Goal: Task Accomplishment & Management: Manage account settings

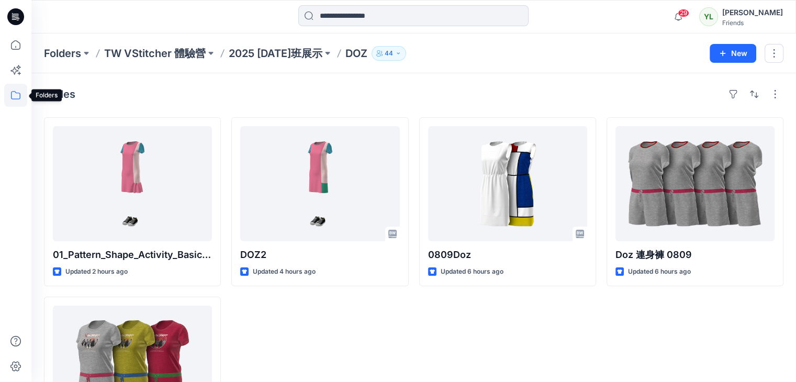
click at [8, 93] on icon at bounding box center [15, 95] width 23 height 23
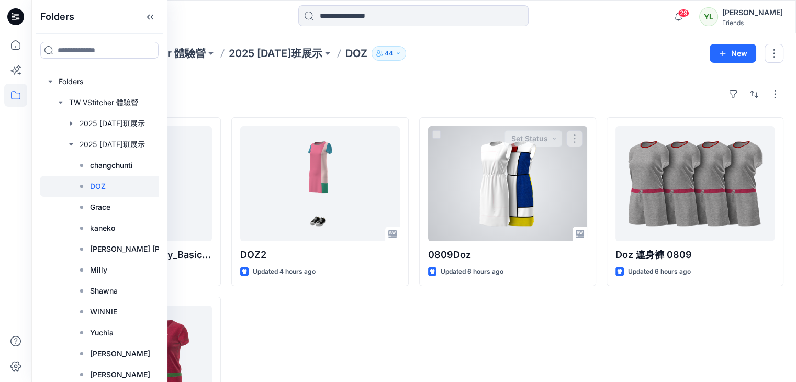
scroll to position [95, 0]
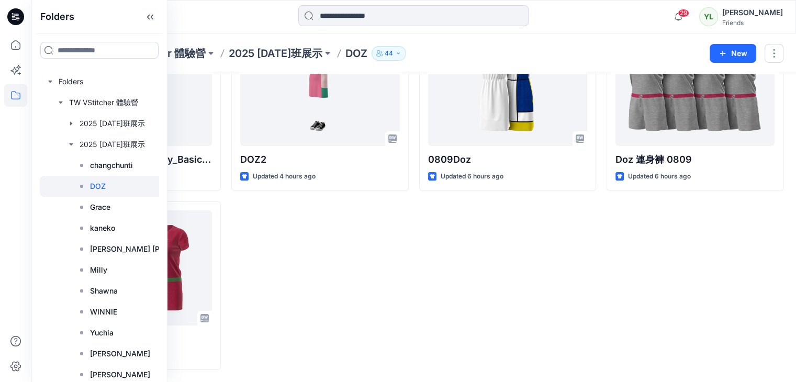
click at [324, 272] on div "DOZ2 Updated 4 hours ago" at bounding box center [319, 196] width 177 height 348
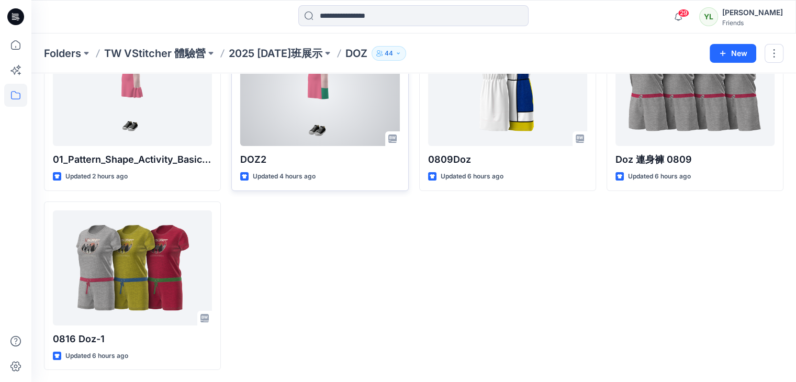
scroll to position [0, 0]
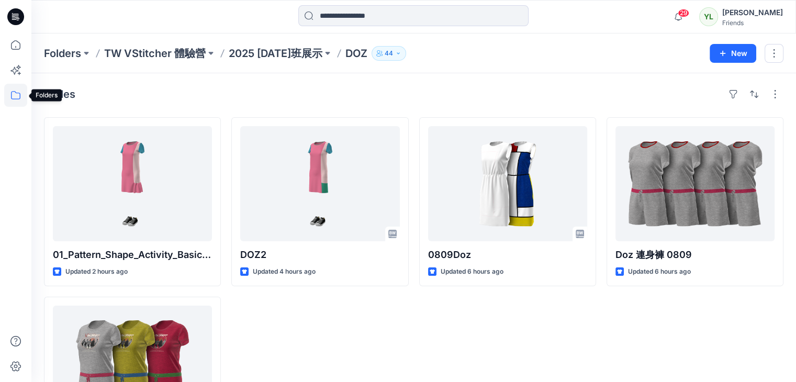
click at [19, 94] on icon at bounding box center [15, 95] width 23 height 23
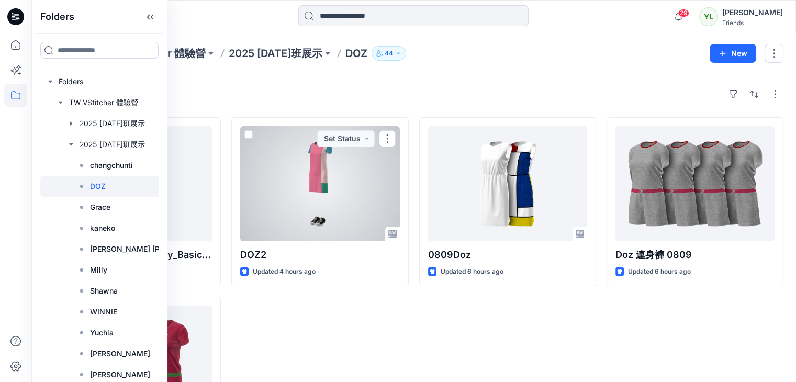
scroll to position [95, 0]
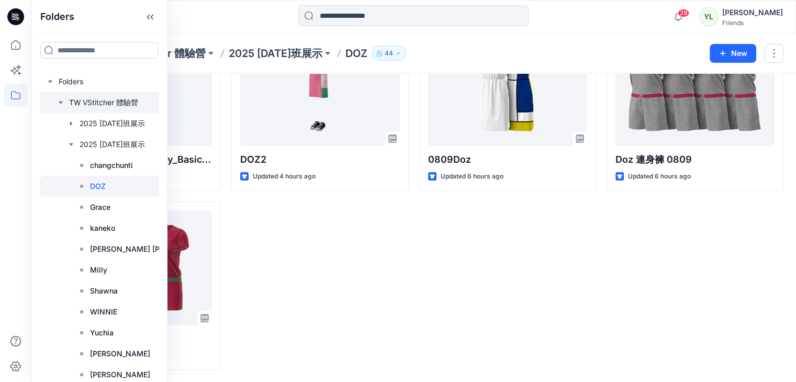
click at [62, 105] on icon "button" at bounding box center [61, 102] width 8 height 8
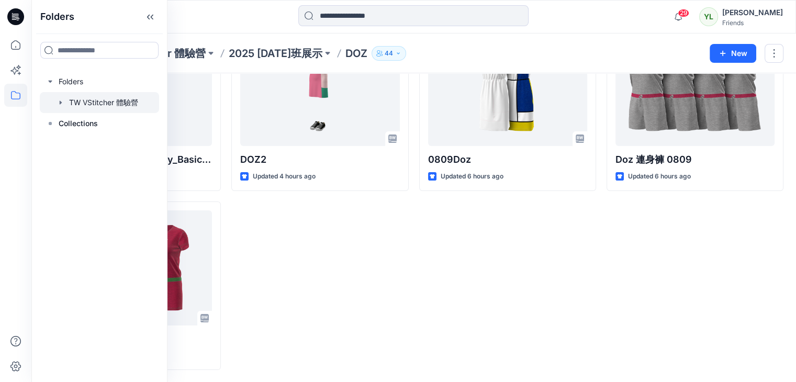
click at [62, 103] on icon "button" at bounding box center [61, 102] width 8 height 8
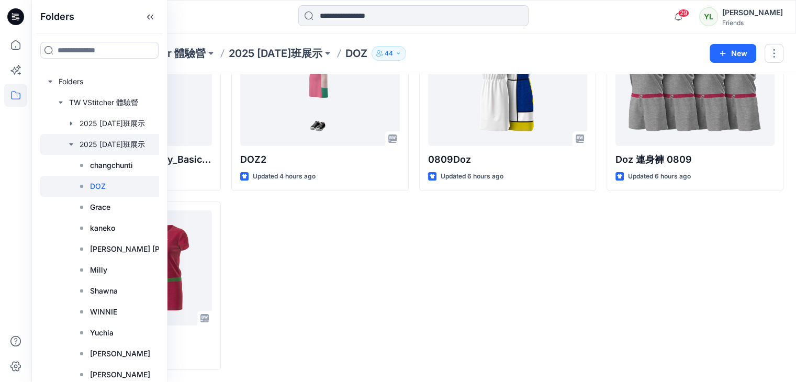
click at [76, 143] on div at bounding box center [123, 144] width 167 height 21
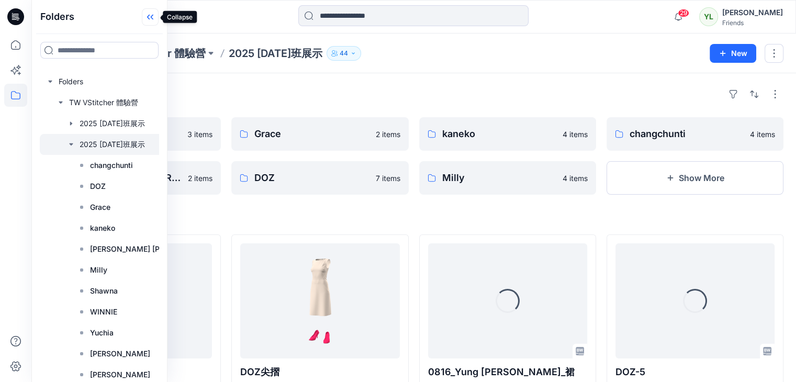
click at [149, 16] on icon at bounding box center [148, 17] width 3 height 5
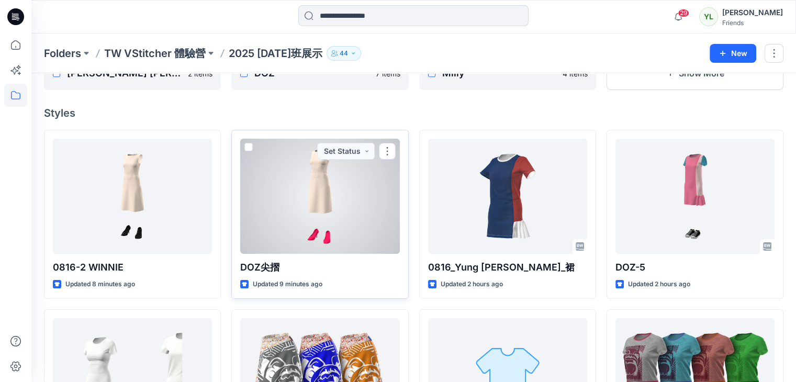
scroll to position [52, 0]
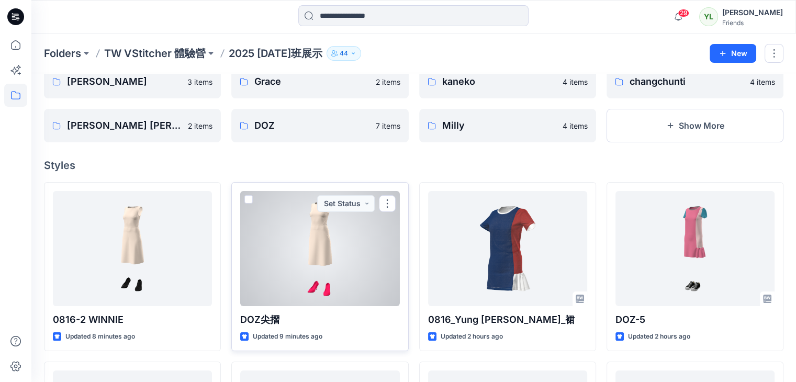
click at [247, 199] on span at bounding box center [248, 199] width 8 height 8
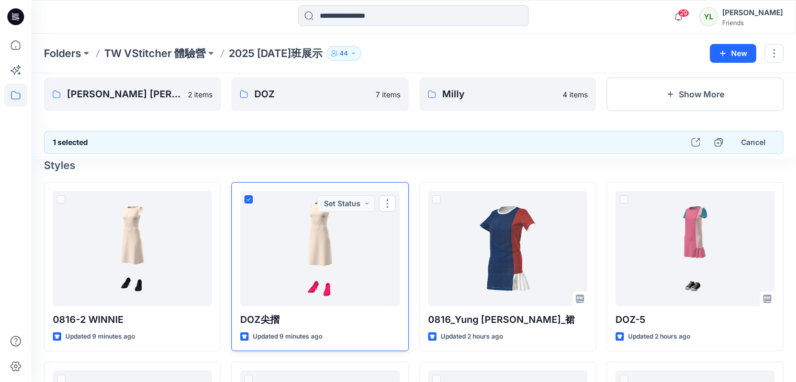
scroll to position [21, 0]
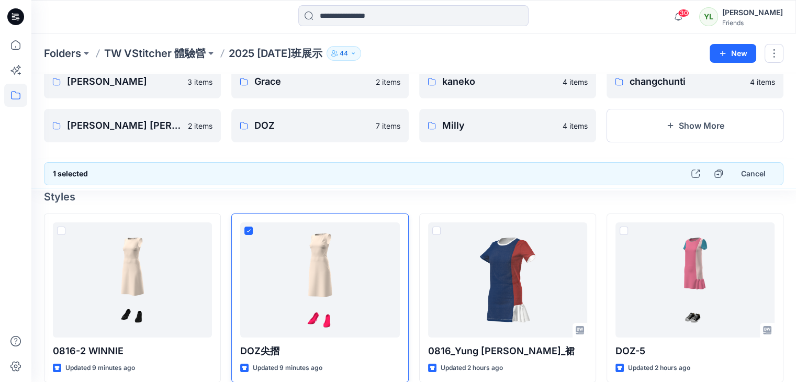
drag, startPoint x: 345, startPoint y: 220, endPoint x: 354, endPoint y: 217, distance: 9.1
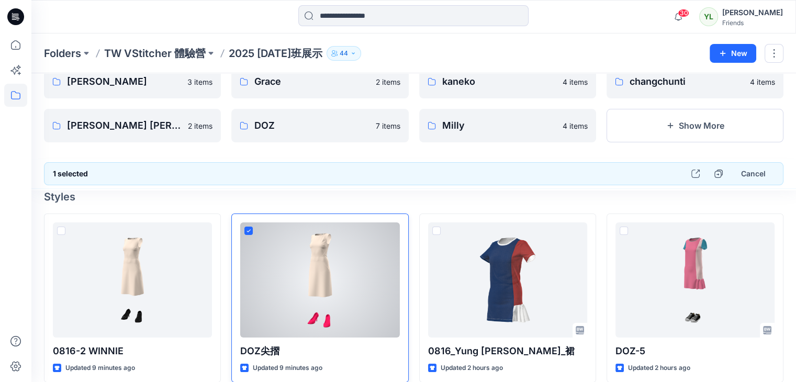
drag, startPoint x: 354, startPoint y: 217, endPoint x: 341, endPoint y: 264, distance: 49.2
click at [341, 257] on div at bounding box center [319, 279] width 159 height 115
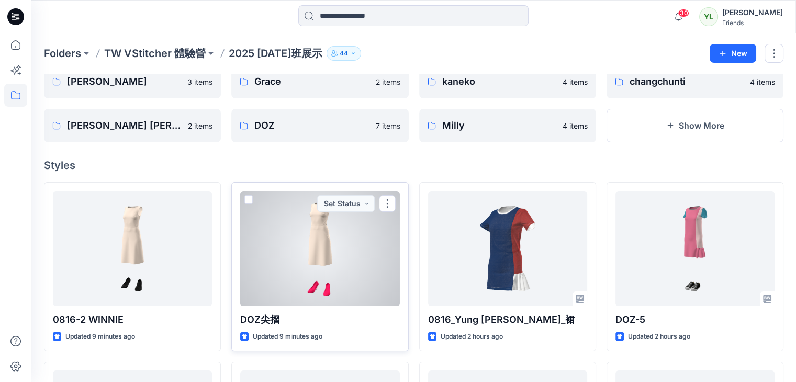
click at [245, 197] on span at bounding box center [248, 199] width 8 height 8
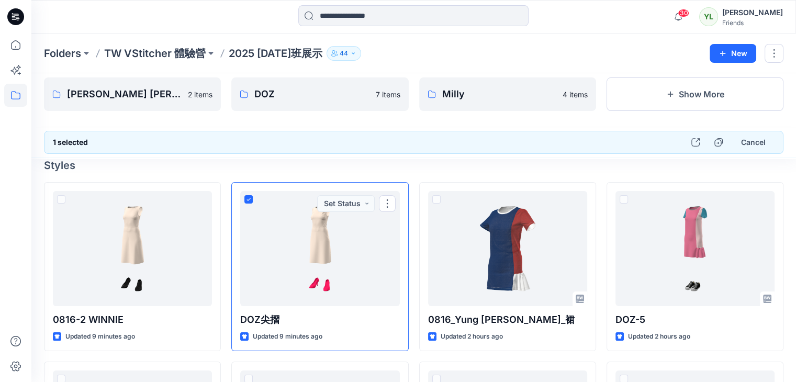
scroll to position [21, 0]
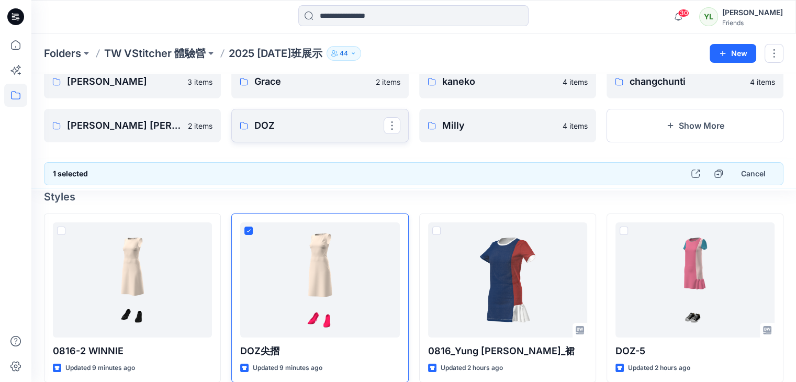
drag, startPoint x: 320, startPoint y: 270, endPoint x: 342, endPoint y: 126, distance: 145.1
click at [358, 123] on p "DOZ" at bounding box center [318, 125] width 129 height 15
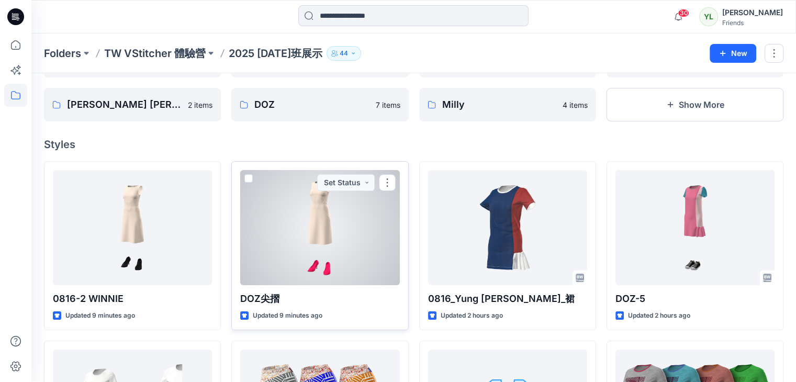
scroll to position [126, 0]
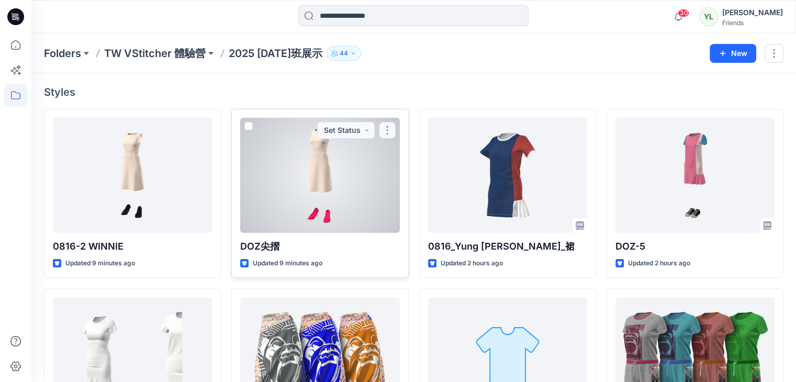
click at [389, 129] on button "button" at bounding box center [387, 130] width 17 height 17
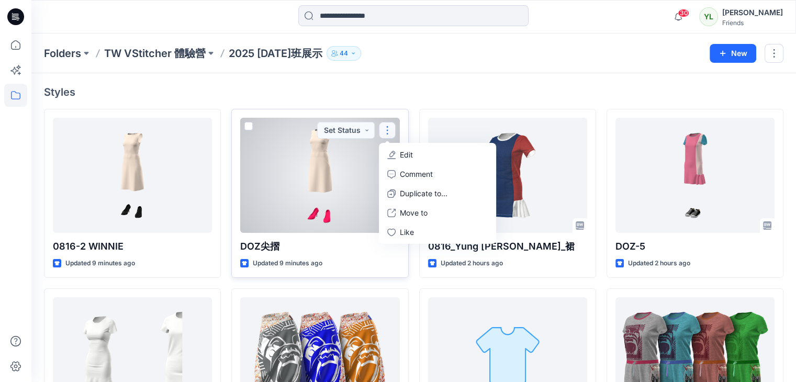
click at [402, 153] on p "Edit" at bounding box center [406, 154] width 13 height 11
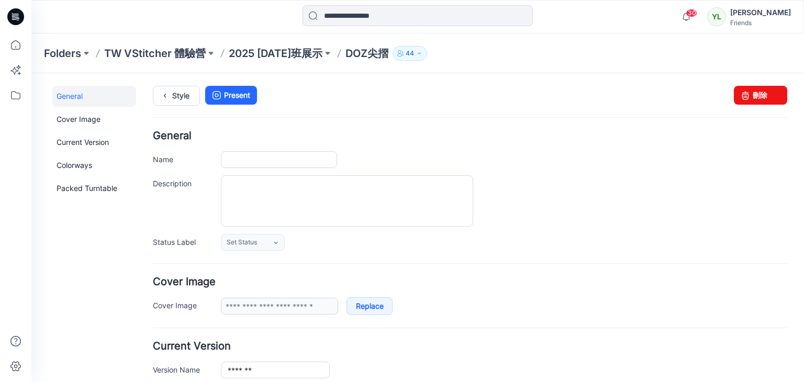
type input "*****"
type input "**********"
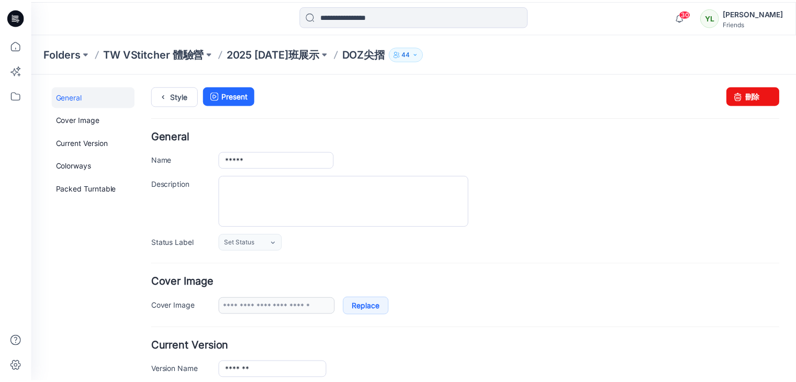
scroll to position [126, 0]
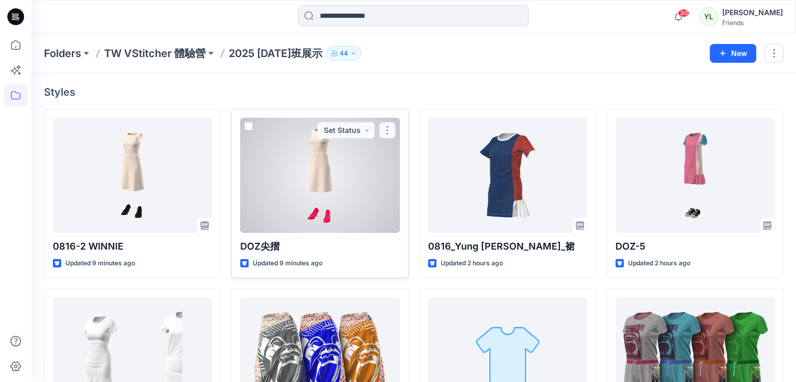
click at [383, 128] on button "button" at bounding box center [387, 130] width 17 height 17
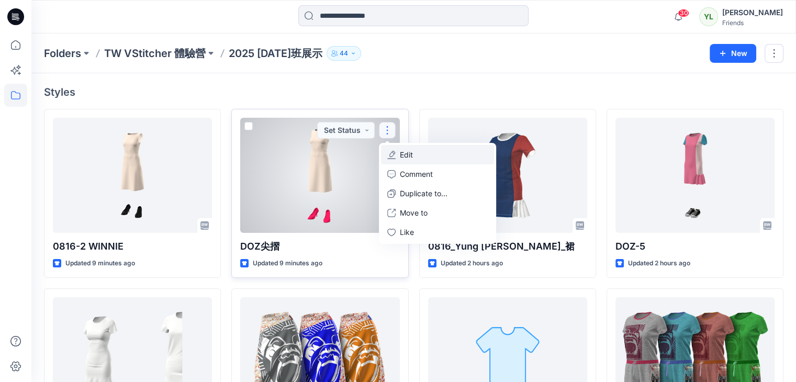
click at [412, 154] on p "Edit" at bounding box center [406, 154] width 13 height 11
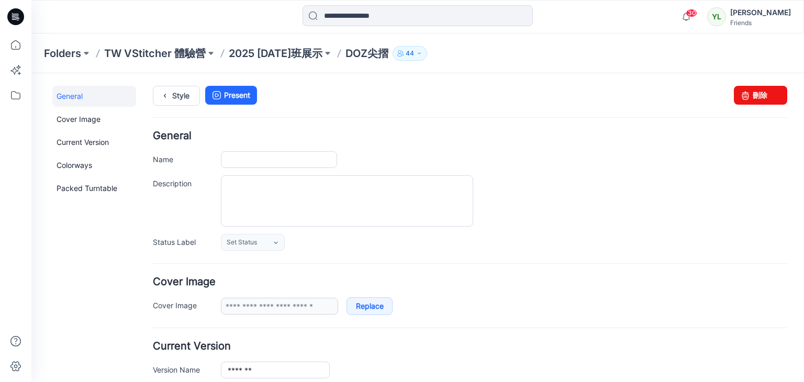
type input "*****"
type input "**********"
click at [759, 93] on link "刪除" at bounding box center [760, 95] width 53 height 19
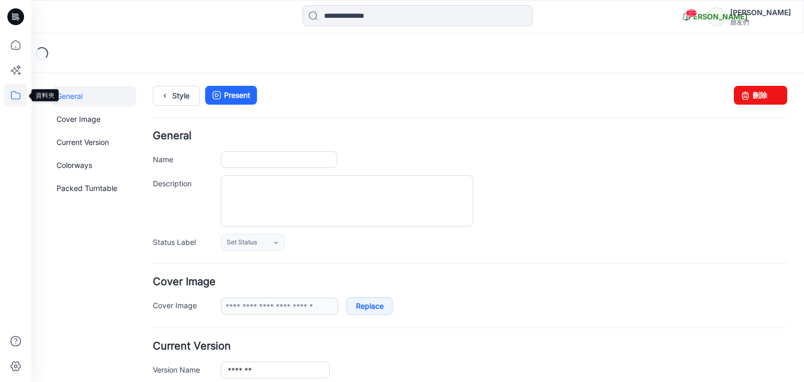
click at [21, 92] on icon at bounding box center [15, 95] width 23 height 23
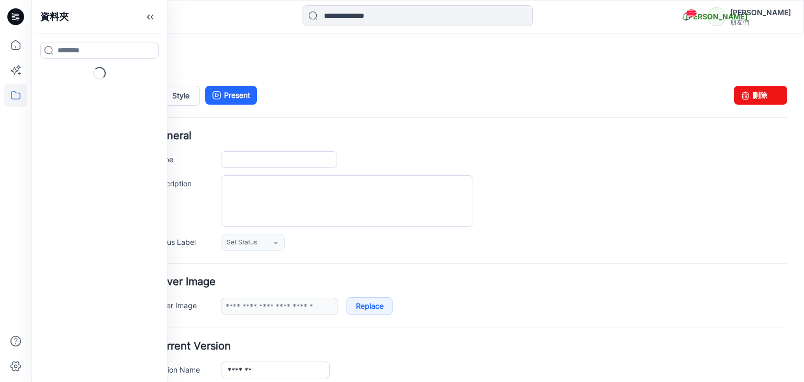
type input "*****"
type input "**********"
click at [51, 84] on icon "button" at bounding box center [50, 81] width 8 height 8
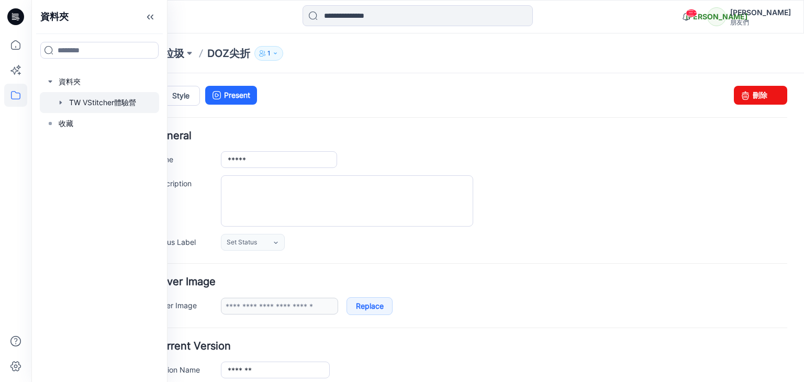
click at [80, 102] on div at bounding box center [99, 102] width 119 height 21
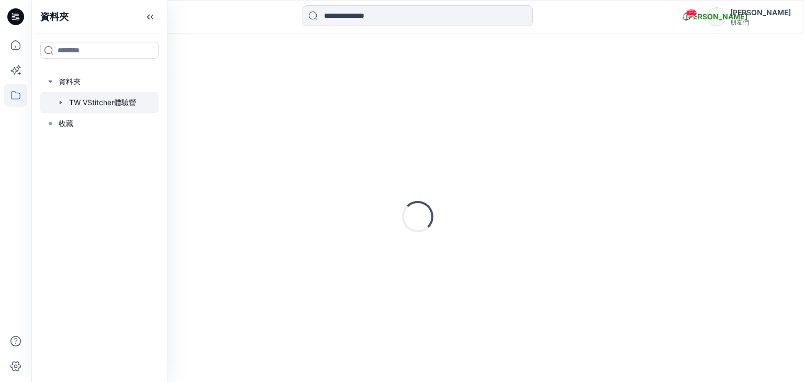
click at [62, 99] on icon "button" at bounding box center [61, 102] width 8 height 8
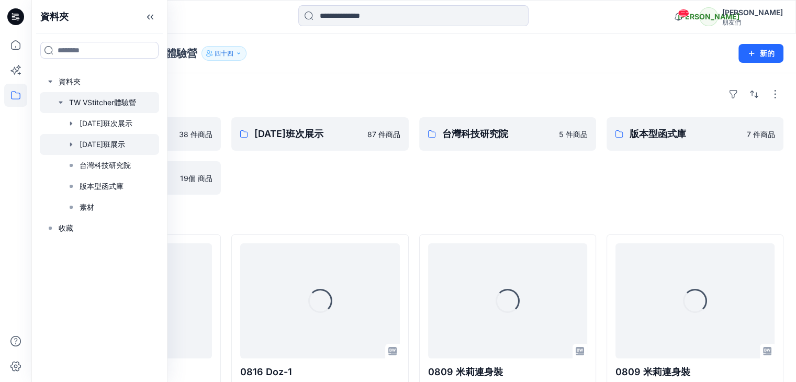
click at [68, 145] on icon "button" at bounding box center [71, 144] width 8 height 8
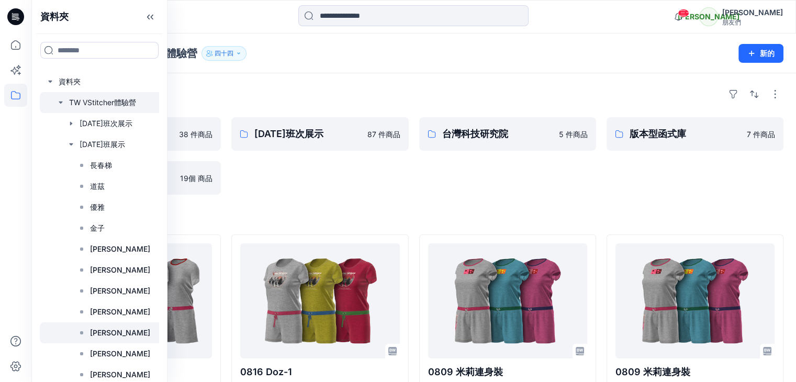
scroll to position [173, 0]
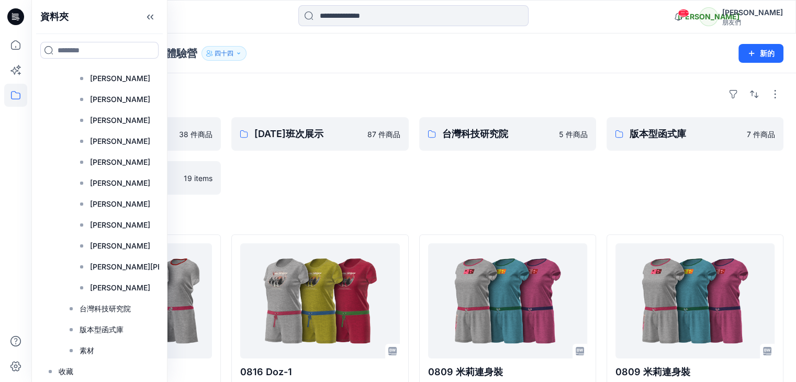
drag, startPoint x: 486, startPoint y: 191, endPoint x: 448, endPoint y: 201, distance: 39.1
click at [485, 191] on div "台灣科技研究院 5 件商品" at bounding box center [507, 155] width 177 height 77
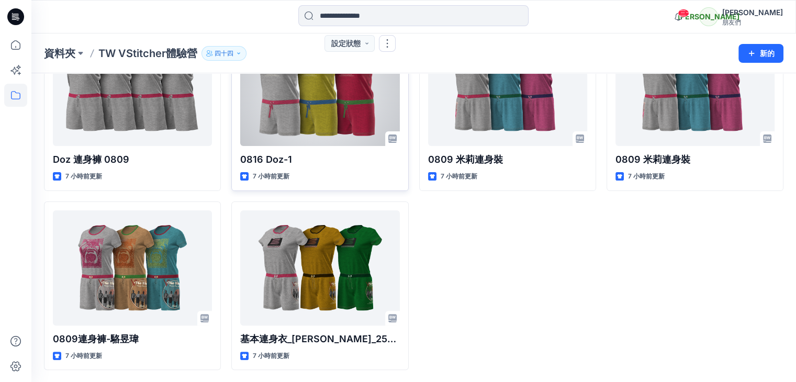
scroll to position [0, 0]
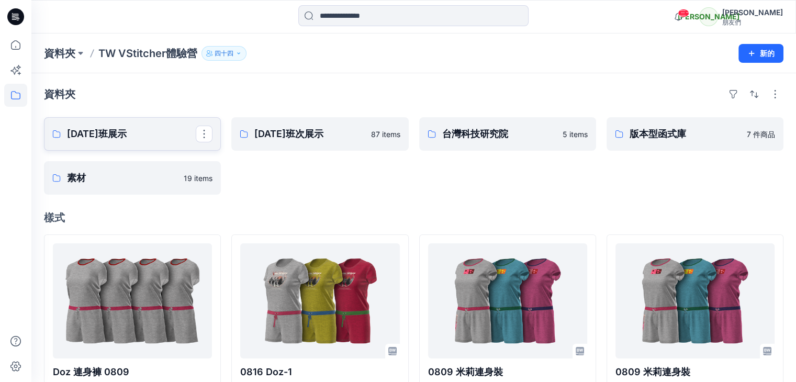
click at [56, 132] on icon at bounding box center [56, 134] width 8 height 8
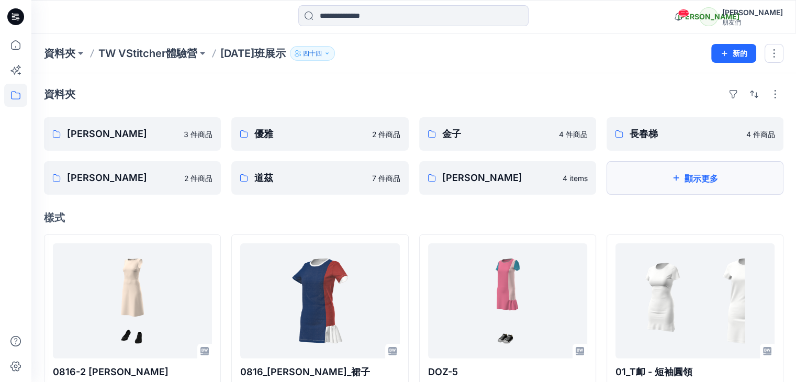
click at [676, 177] on icon "button" at bounding box center [676, 178] width 8 height 8
